Goal: Information Seeking & Learning: Learn about a topic

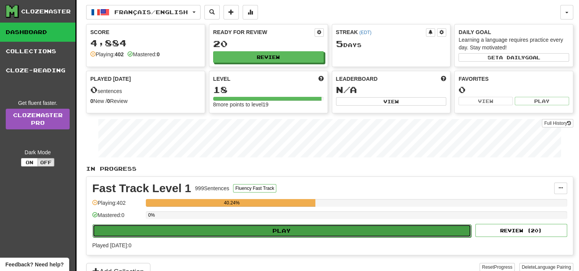
click at [286, 230] on button "Play" at bounding box center [282, 230] width 379 height 13
select select "**"
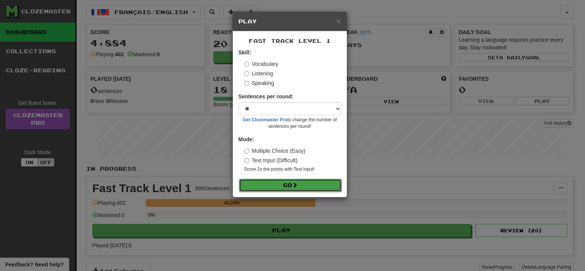
click at [302, 184] on button "Go" at bounding box center [290, 185] width 103 height 13
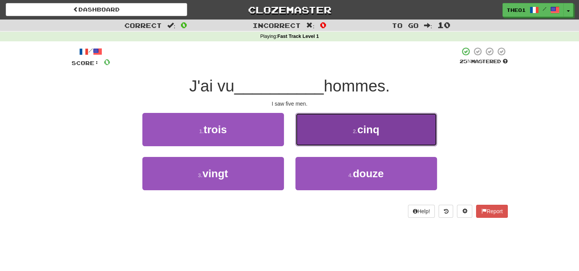
click at [360, 124] on span "cinq" at bounding box center [369, 130] width 22 height 12
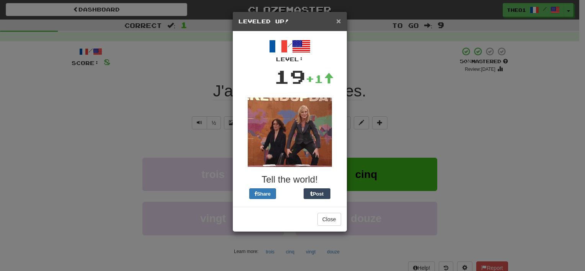
click at [338, 21] on span "×" at bounding box center [338, 20] width 5 height 9
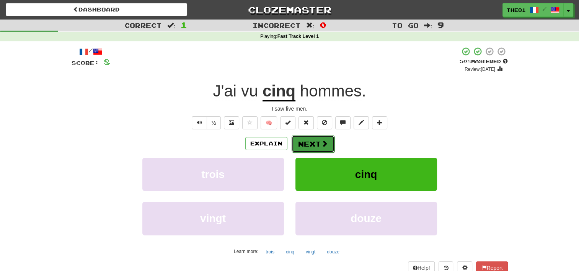
click at [310, 138] on button "Next" at bounding box center [313, 144] width 43 height 18
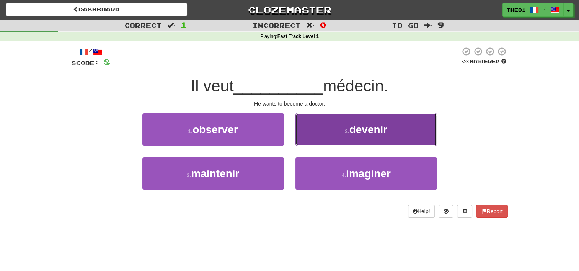
click at [331, 128] on button "2 . devenir" at bounding box center [366, 129] width 142 height 33
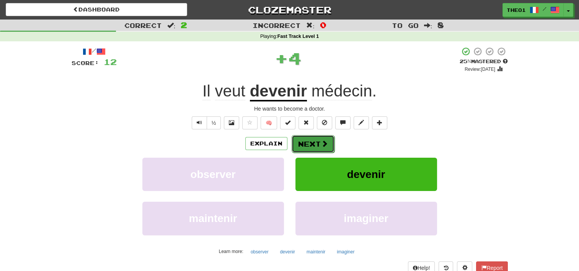
click at [312, 144] on button "Next" at bounding box center [313, 144] width 43 height 18
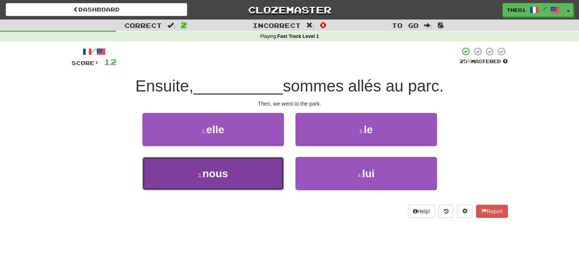
click at [240, 175] on button "3 . nous" at bounding box center [213, 173] width 142 height 33
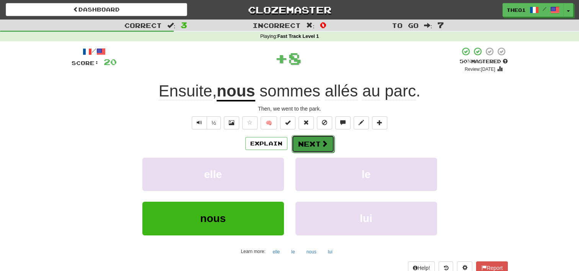
click at [309, 143] on button "Next" at bounding box center [313, 144] width 43 height 18
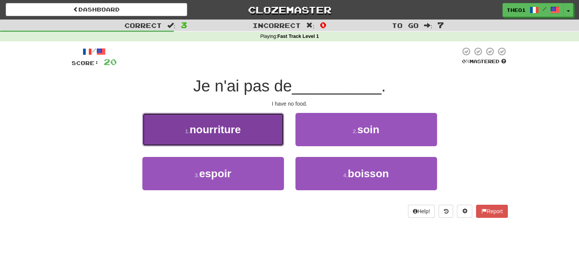
click at [254, 130] on button "1 . nourriture" at bounding box center [213, 129] width 142 height 33
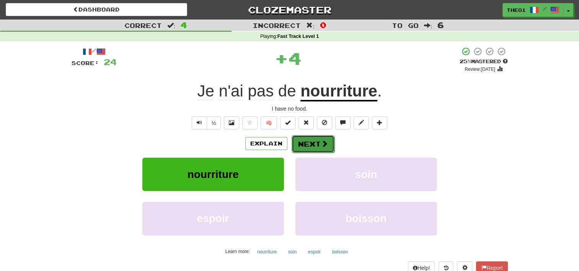
click at [313, 144] on button "Next" at bounding box center [313, 144] width 43 height 18
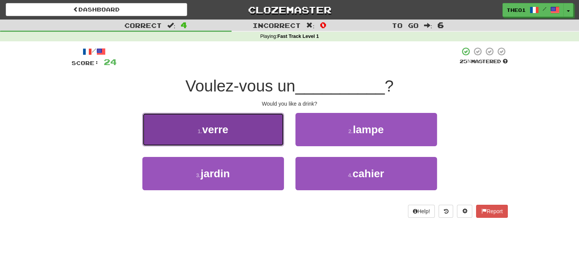
click at [248, 139] on button "1 . verre" at bounding box center [213, 129] width 142 height 33
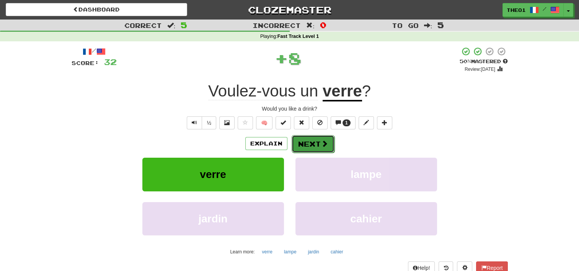
click at [307, 144] on button "Next" at bounding box center [313, 144] width 43 height 18
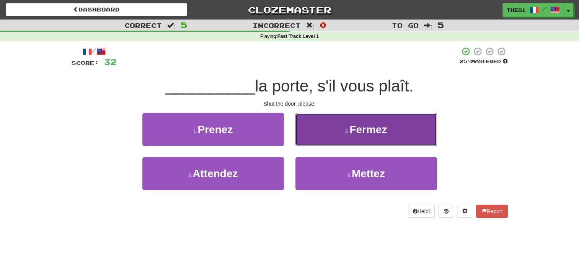
click at [340, 133] on button "2 . Fermez" at bounding box center [366, 129] width 142 height 33
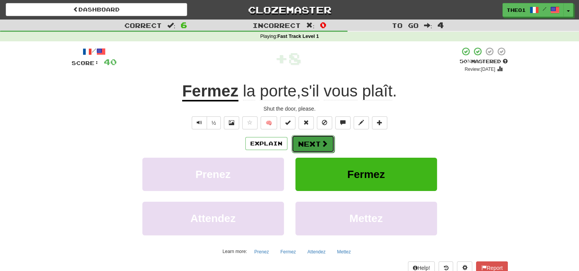
click at [315, 142] on button "Next" at bounding box center [313, 144] width 43 height 18
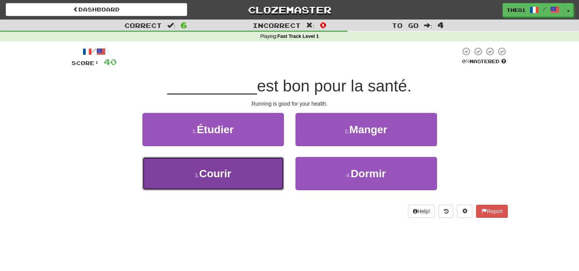
click at [237, 172] on button "3 . Courir" at bounding box center [213, 173] width 142 height 33
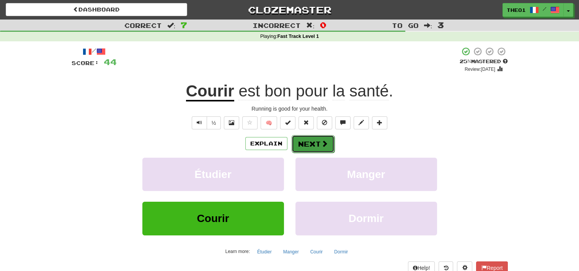
click at [319, 146] on button "Next" at bounding box center [313, 144] width 43 height 18
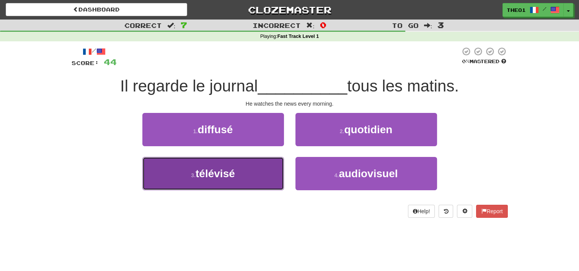
click at [227, 173] on span "télévisé" at bounding box center [215, 174] width 39 height 12
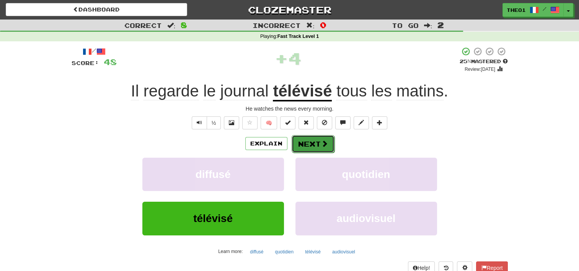
click at [309, 141] on button "Next" at bounding box center [313, 144] width 43 height 18
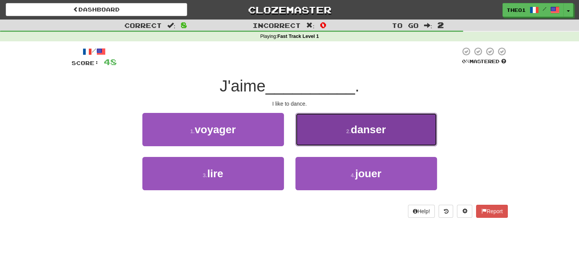
click at [335, 133] on button "2 . danser" at bounding box center [366, 129] width 142 height 33
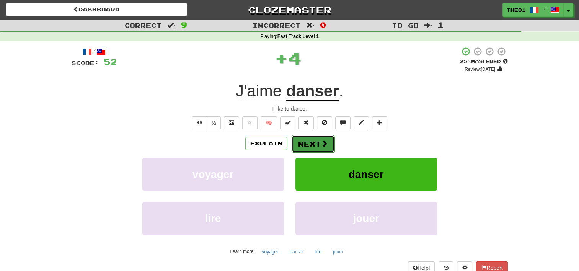
click at [314, 140] on button "Next" at bounding box center [313, 144] width 43 height 18
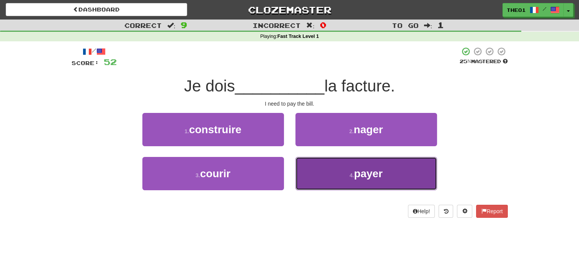
click at [332, 172] on button "4 . payer" at bounding box center [366, 173] width 142 height 33
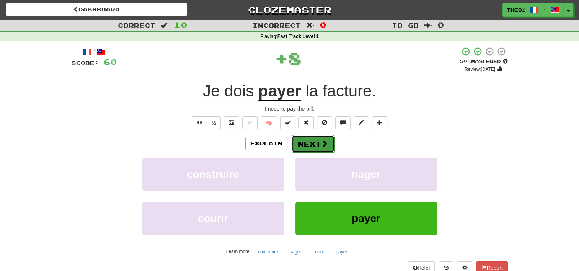
click at [311, 139] on button "Next" at bounding box center [313, 144] width 43 height 18
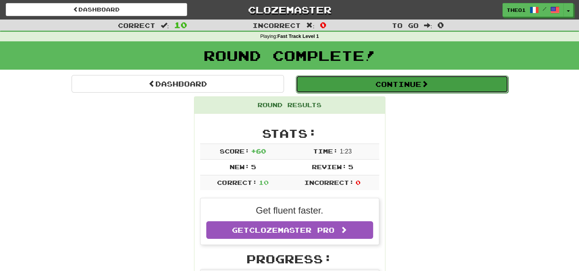
click at [390, 85] on button "Continue" at bounding box center [402, 84] width 212 height 18
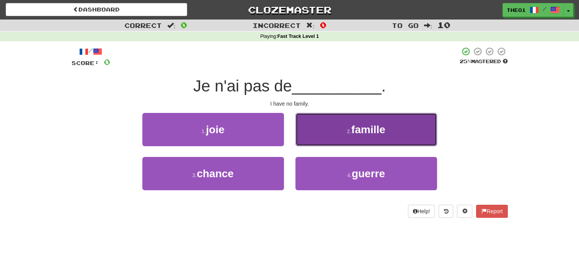
click at [327, 130] on button "2 . famille" at bounding box center [366, 129] width 142 height 33
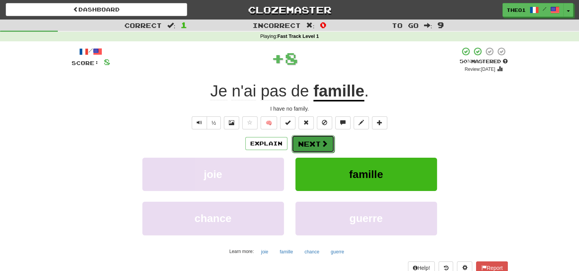
click at [308, 146] on button "Next" at bounding box center [313, 144] width 43 height 18
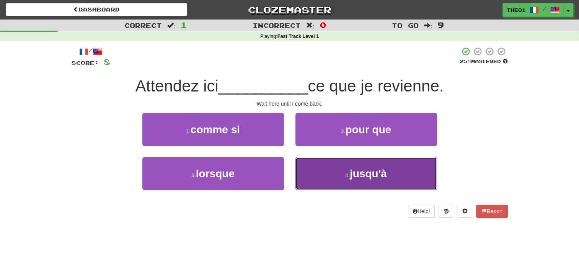
click at [335, 177] on button "4 . jusqu'à" at bounding box center [366, 173] width 142 height 33
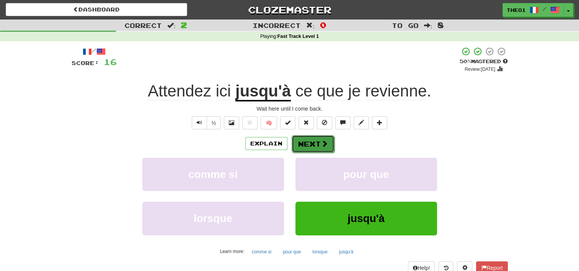
click at [321, 141] on span at bounding box center [324, 143] width 7 height 7
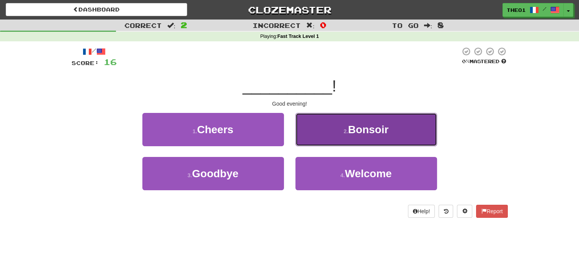
click at [334, 134] on button "2 . Bonsoir" at bounding box center [366, 129] width 142 height 33
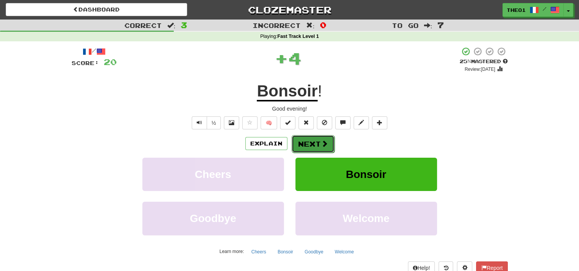
click at [316, 139] on button "Next" at bounding box center [313, 144] width 43 height 18
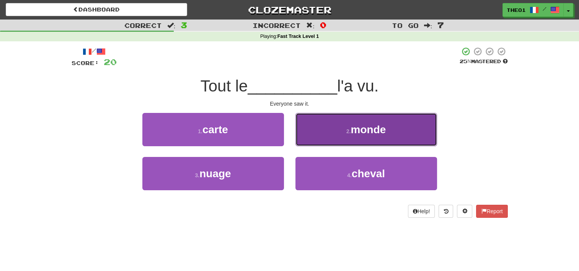
click at [335, 133] on button "2 . monde" at bounding box center [366, 129] width 142 height 33
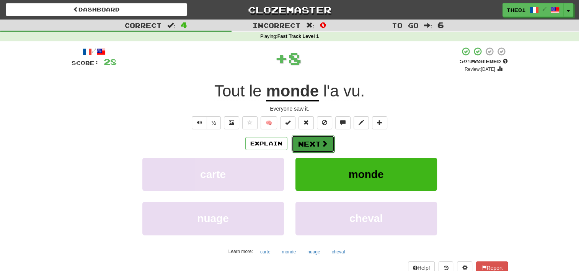
click at [314, 140] on button "Next" at bounding box center [313, 144] width 43 height 18
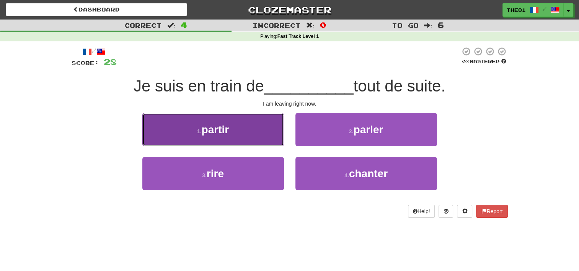
click at [246, 131] on button "1 . partir" at bounding box center [213, 129] width 142 height 33
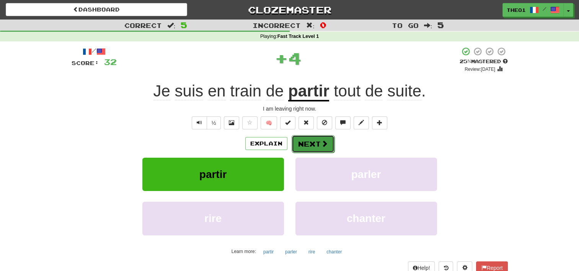
click at [313, 139] on button "Next" at bounding box center [313, 144] width 43 height 18
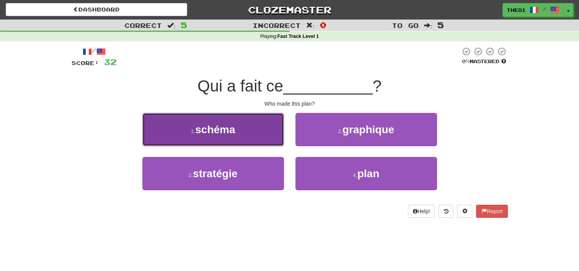
click at [242, 134] on button "1 . schéma" at bounding box center [213, 129] width 142 height 33
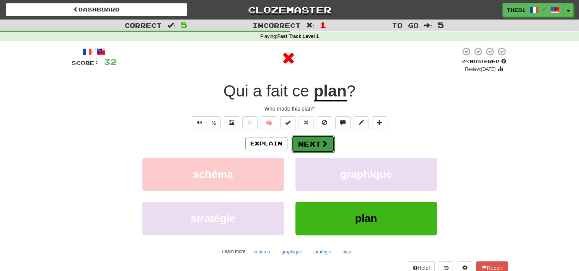
click at [304, 141] on button "Next" at bounding box center [313, 144] width 43 height 18
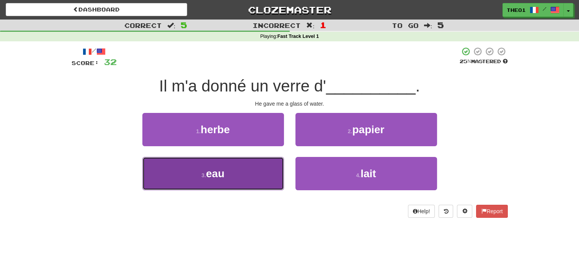
click at [237, 174] on button "3 . eau" at bounding box center [213, 173] width 142 height 33
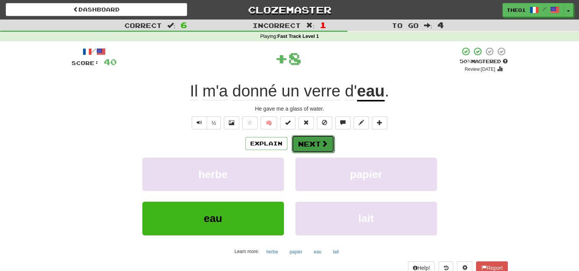
click at [313, 146] on button "Next" at bounding box center [313, 144] width 43 height 18
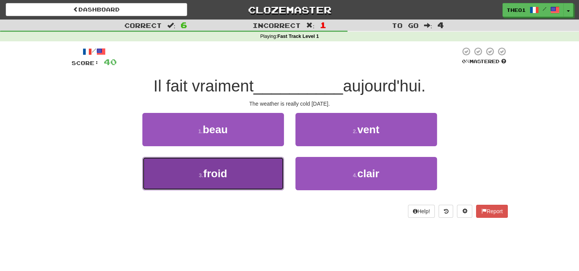
click at [230, 172] on button "3 . froid" at bounding box center [213, 173] width 142 height 33
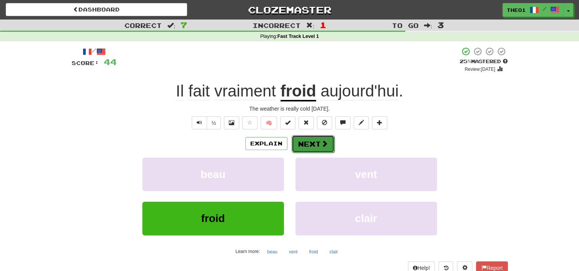
click at [318, 140] on button "Next" at bounding box center [313, 144] width 43 height 18
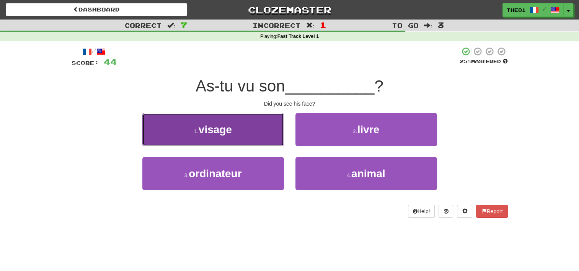
click at [246, 133] on button "1 . visage" at bounding box center [213, 129] width 142 height 33
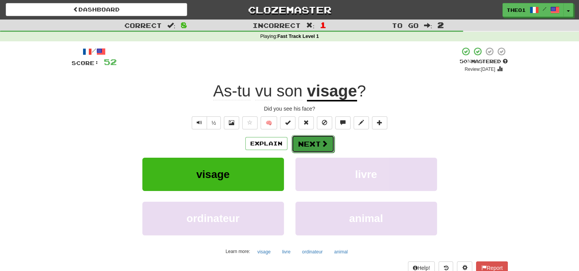
click at [309, 145] on button "Next" at bounding box center [313, 144] width 43 height 18
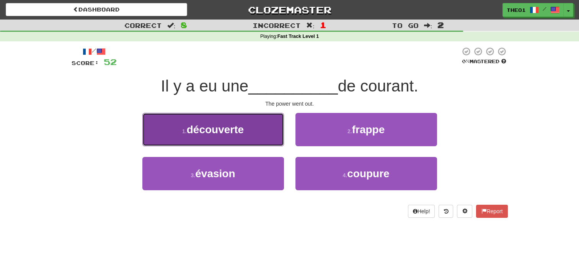
click at [249, 133] on button "1 . découverte" at bounding box center [213, 129] width 142 height 33
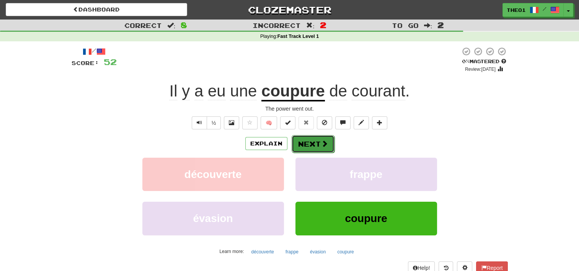
click at [320, 145] on button "Next" at bounding box center [313, 144] width 43 height 18
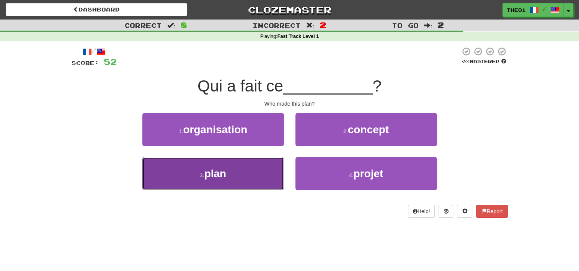
click at [230, 171] on button "3 . plan" at bounding box center [213, 173] width 142 height 33
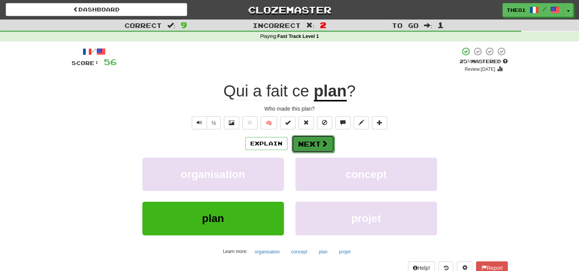
click at [312, 142] on button "Next" at bounding box center [313, 144] width 43 height 18
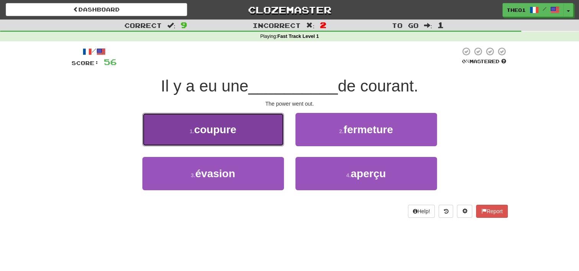
click at [235, 133] on span "coupure" at bounding box center [215, 130] width 42 height 12
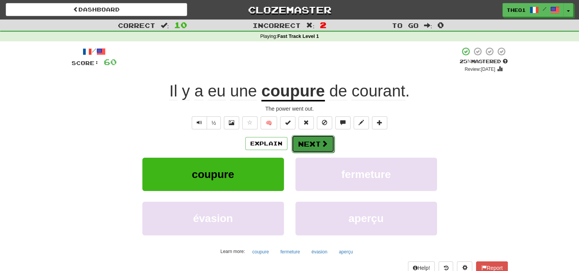
click at [309, 141] on button "Next" at bounding box center [313, 144] width 43 height 18
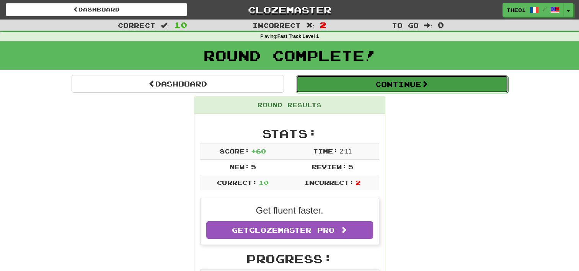
click at [405, 85] on button "Continue" at bounding box center [402, 84] width 212 height 18
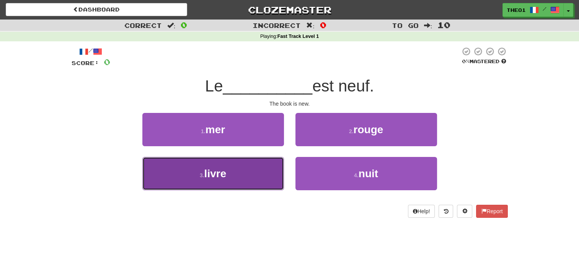
click at [240, 173] on button "3 . livre" at bounding box center [213, 173] width 142 height 33
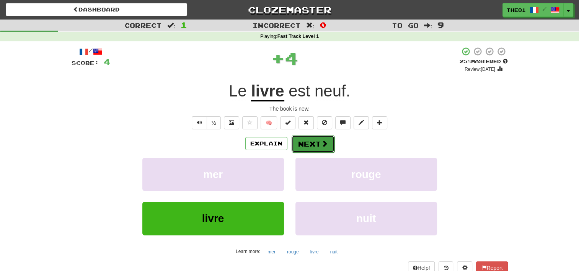
click at [312, 141] on button "Next" at bounding box center [313, 144] width 43 height 18
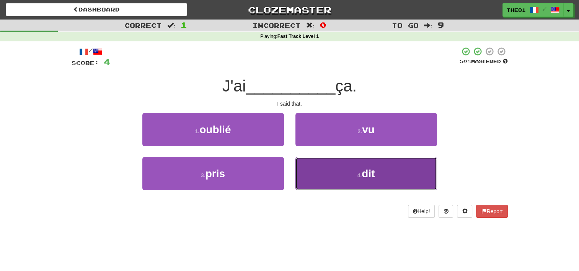
click at [333, 180] on button "4 . dit" at bounding box center [366, 173] width 142 height 33
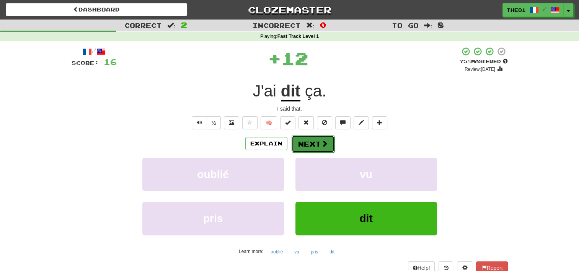
click at [312, 144] on button "Next" at bounding box center [313, 144] width 43 height 18
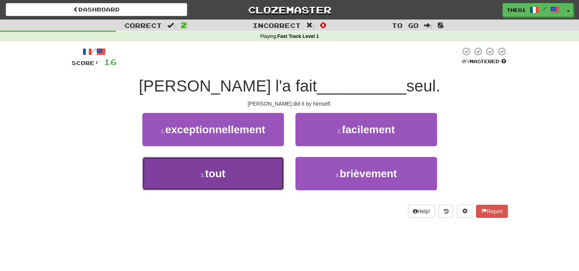
click at [229, 174] on button "3 . tout" at bounding box center [213, 173] width 142 height 33
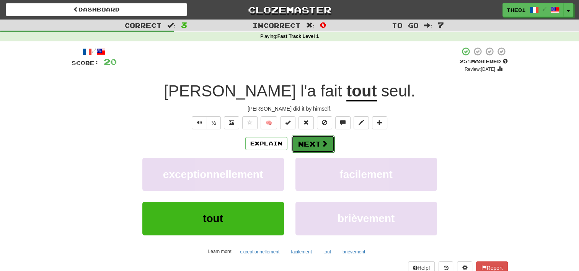
click at [318, 143] on button "Next" at bounding box center [313, 144] width 43 height 18
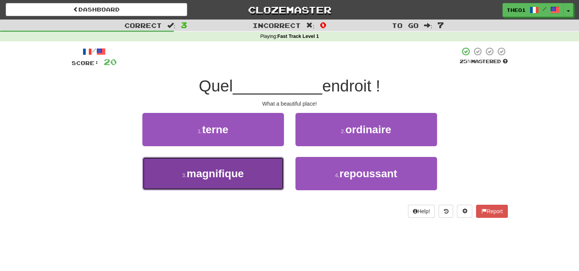
click at [219, 174] on span "magnifique" at bounding box center [215, 174] width 57 height 12
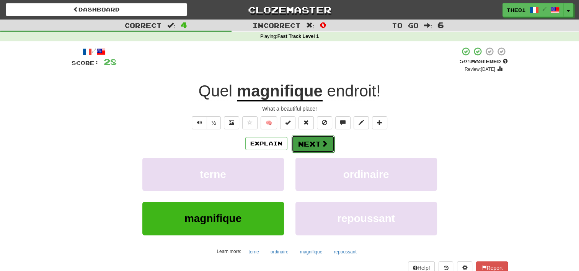
click at [314, 143] on button "Next" at bounding box center [313, 144] width 43 height 18
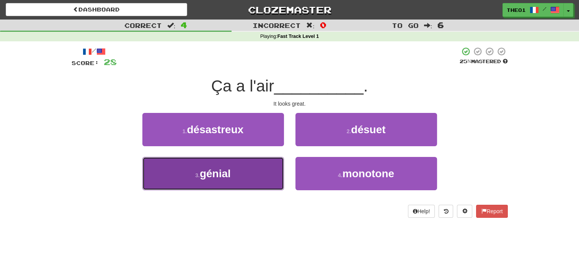
click at [225, 172] on span "génial" at bounding box center [215, 174] width 31 height 12
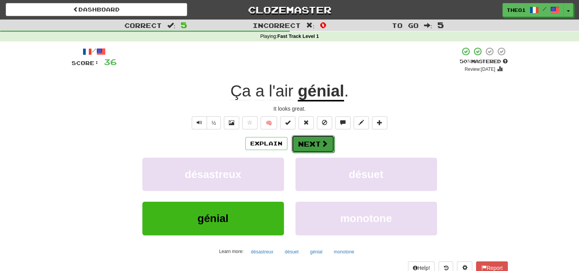
click at [321, 145] on span at bounding box center [324, 143] width 7 height 7
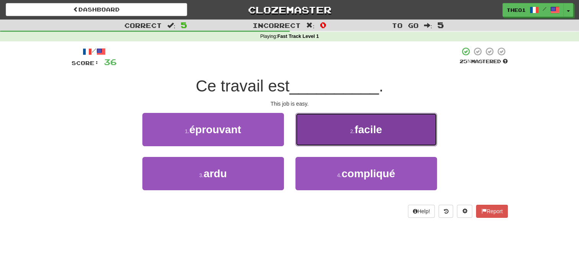
click at [348, 129] on button "2 . facile" at bounding box center [366, 129] width 142 height 33
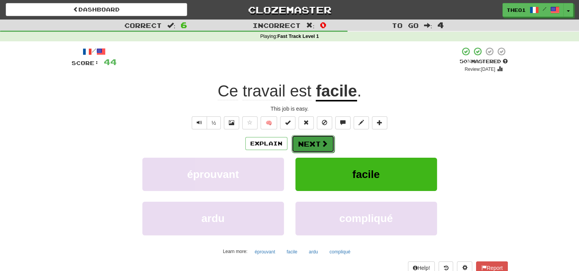
click at [324, 144] on span at bounding box center [324, 143] width 7 height 7
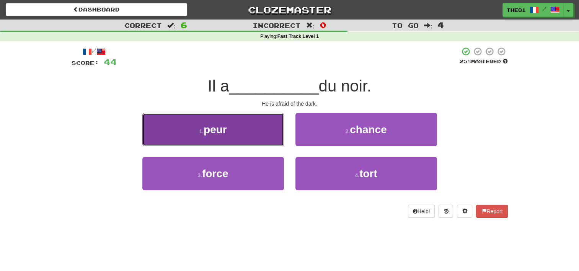
click at [229, 131] on button "1 . peur" at bounding box center [213, 129] width 142 height 33
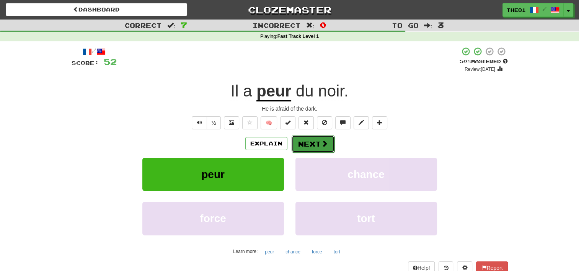
click at [325, 146] on span at bounding box center [324, 143] width 7 height 7
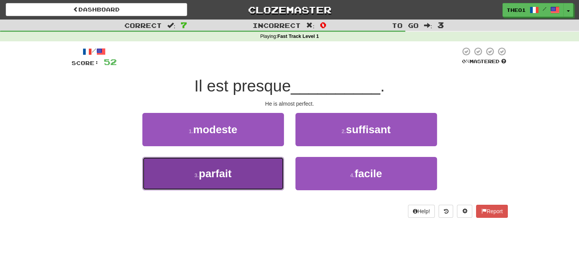
click at [241, 173] on button "3 . parfait" at bounding box center [213, 173] width 142 height 33
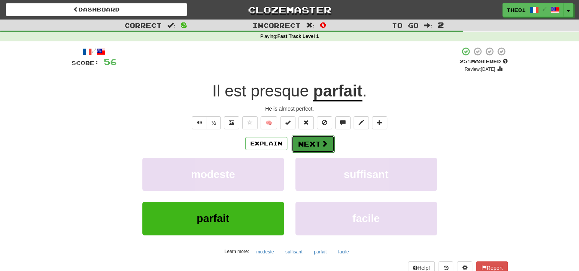
click at [312, 141] on button "Next" at bounding box center [313, 144] width 43 height 18
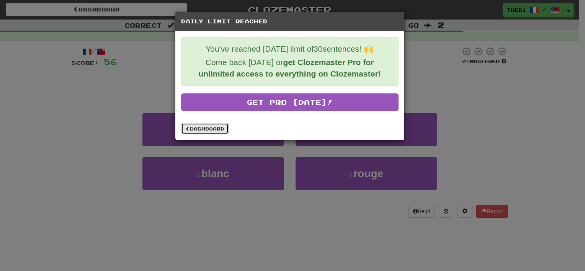
click at [207, 127] on link "Dashboard" at bounding box center [204, 128] width 47 height 11
